Goal: Transaction & Acquisition: Book appointment/travel/reservation

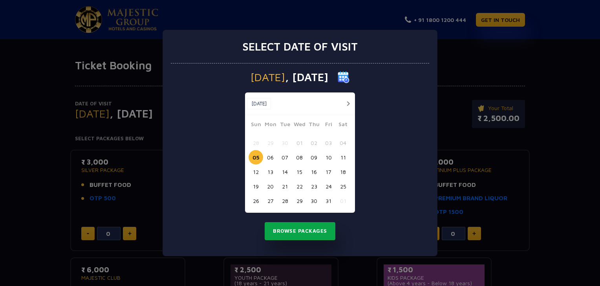
click at [297, 236] on button "Browse Packages" at bounding box center [300, 232] width 71 height 18
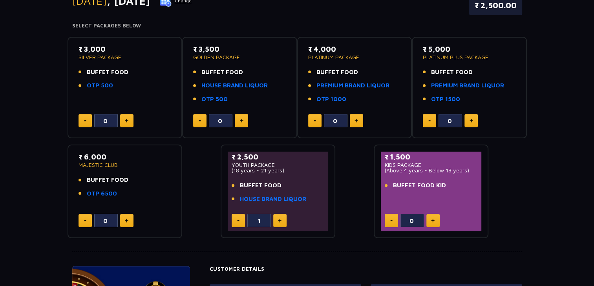
scroll to position [122, 0]
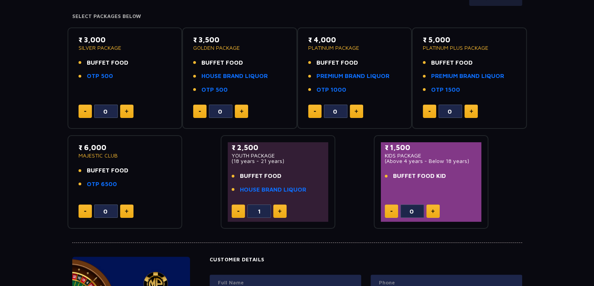
click at [297, 236] on div at bounding box center [297, 236] width 450 height 14
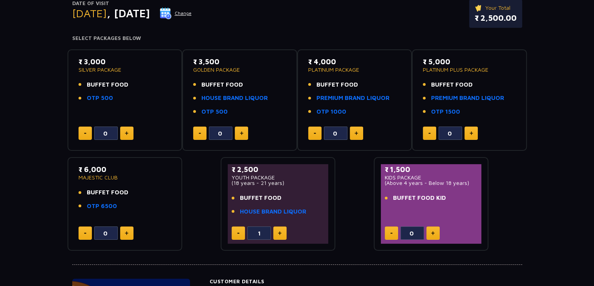
scroll to position [107, 0]
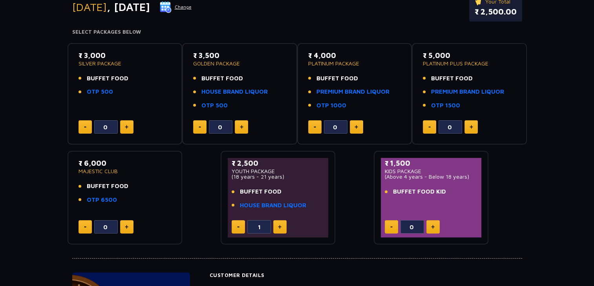
click at [237, 227] on img at bounding box center [238, 227] width 2 height 1
type input "0"
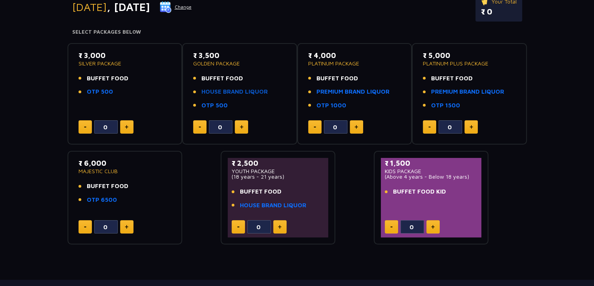
click at [217, 92] on link "HOUSE BRAND LIQUOR" at bounding box center [234, 92] width 66 height 9
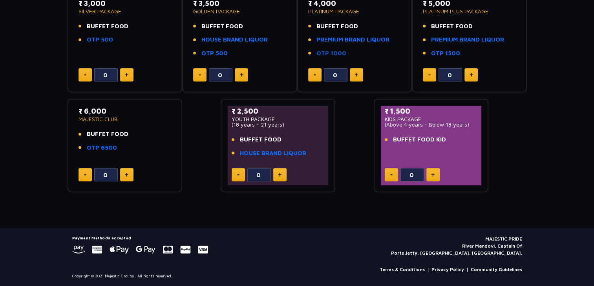
scroll to position [0, 0]
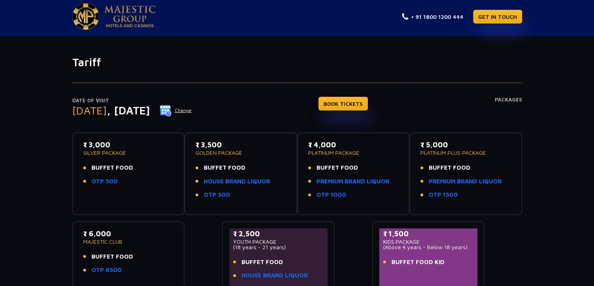
scroll to position [2, 0]
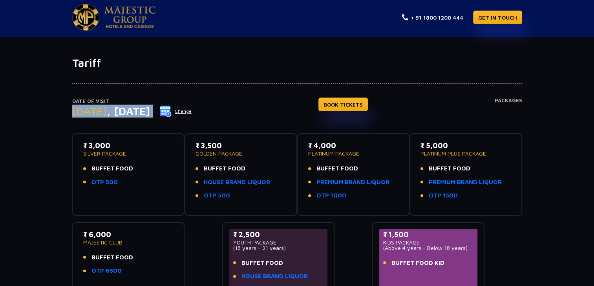
drag, startPoint x: 261, startPoint y: 109, endPoint x: 263, endPoint y: 98, distance: 10.8
click at [263, 98] on div "Date of Visit [DATE] Change BOOK TICKETS Packages" at bounding box center [297, 116] width 450 height 36
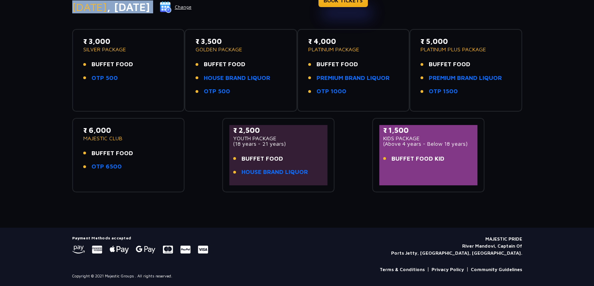
scroll to position [0, 0]
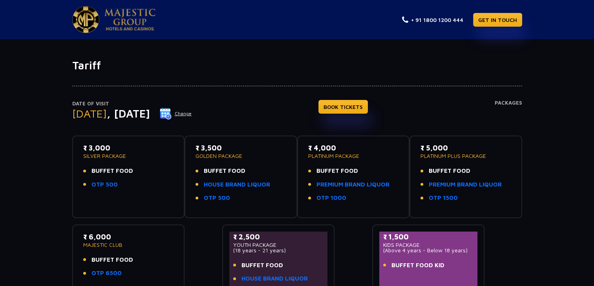
click at [159, 59] on h1 "Tariff" at bounding box center [297, 65] width 450 height 13
click at [131, 22] on img at bounding box center [129, 20] width 51 height 22
